Goal: Manage account settings

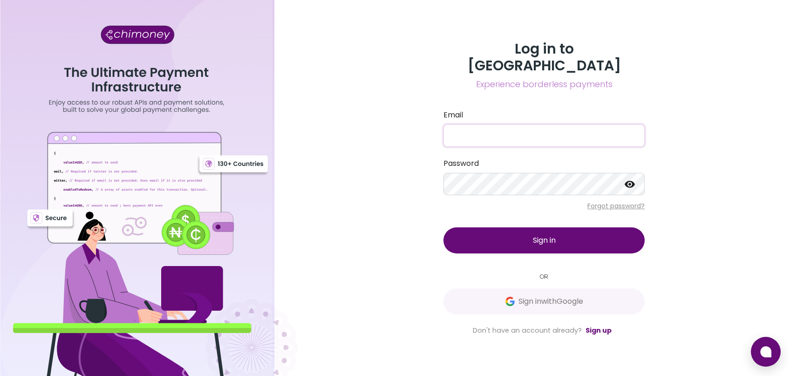
click at [550, 132] on input "Email" at bounding box center [544, 135] width 201 height 22
type input "[EMAIL_ADDRESS][DOMAIN_NAME]"
click at [548, 238] on button "Sign in" at bounding box center [544, 240] width 201 height 26
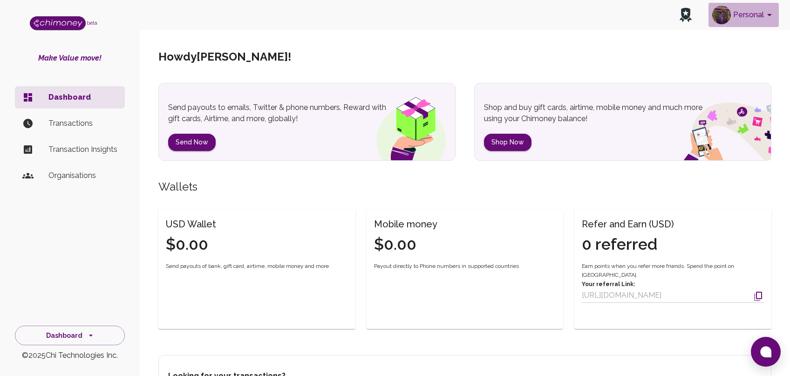
click at [744, 9] on button "Personal" at bounding box center [744, 15] width 70 height 24
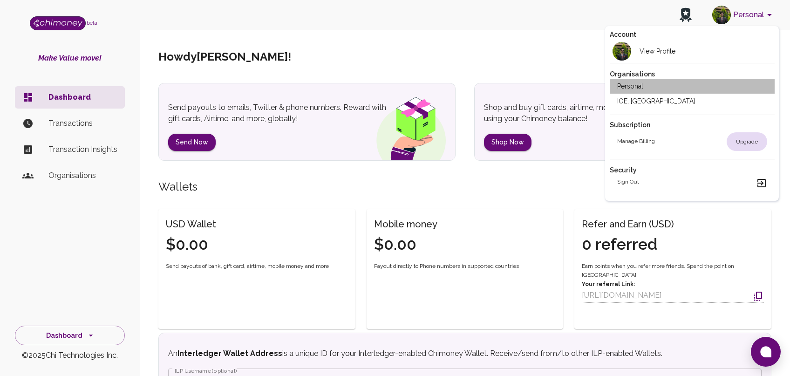
click at [648, 89] on li "Personal" at bounding box center [692, 86] width 165 height 15
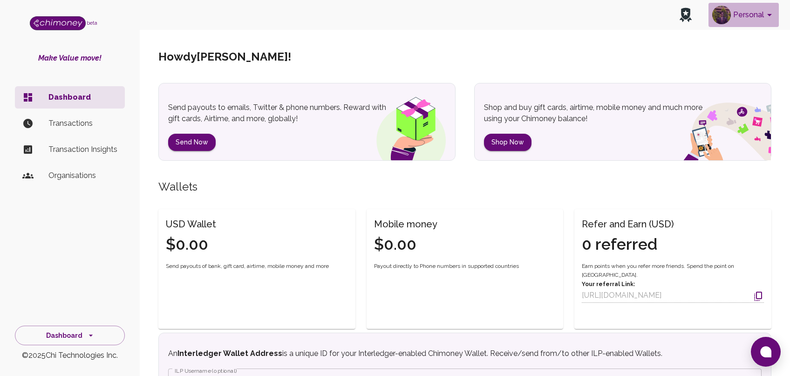
click at [746, 13] on button "Personal" at bounding box center [744, 15] width 70 height 24
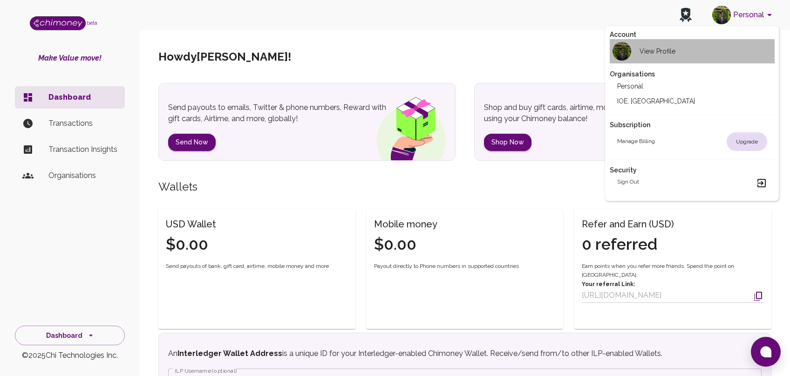
click at [651, 60] on div "View Profile" at bounding box center [646, 51] width 58 height 19
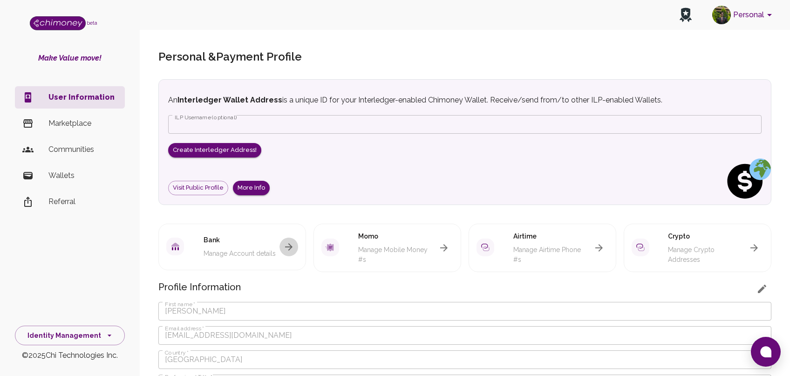
click at [287, 243] on icon "button" at bounding box center [288, 246] width 7 height 7
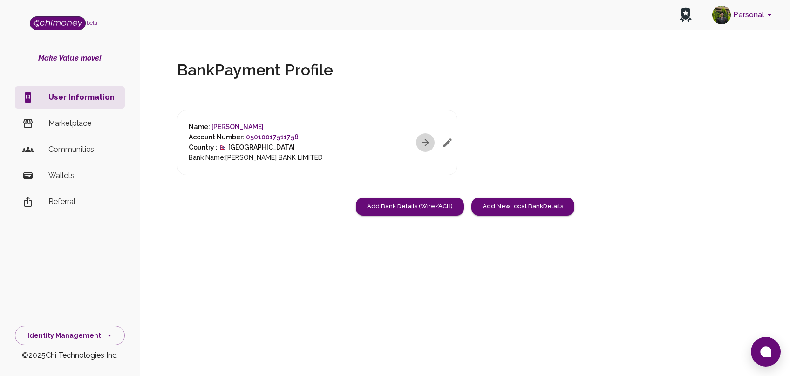
click at [425, 141] on icon "button" at bounding box center [425, 142] width 11 height 11
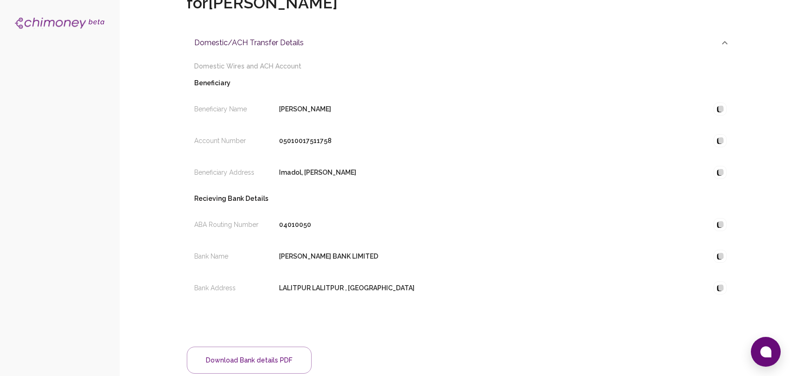
scroll to position [137, 0]
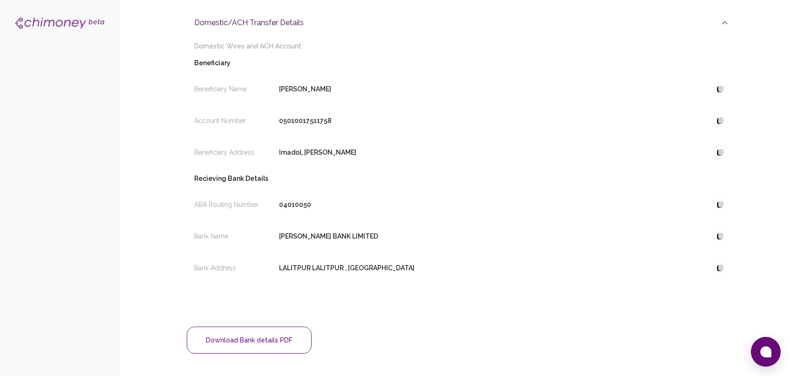
click at [247, 350] on button "Download Bank details PDF" at bounding box center [249, 340] width 125 height 27
